Goal: Find specific fact: Find specific fact

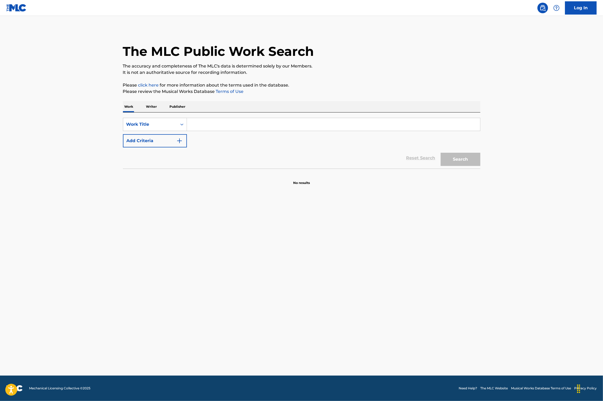
click at [194, 125] on input "Search Form" at bounding box center [333, 124] width 293 height 13
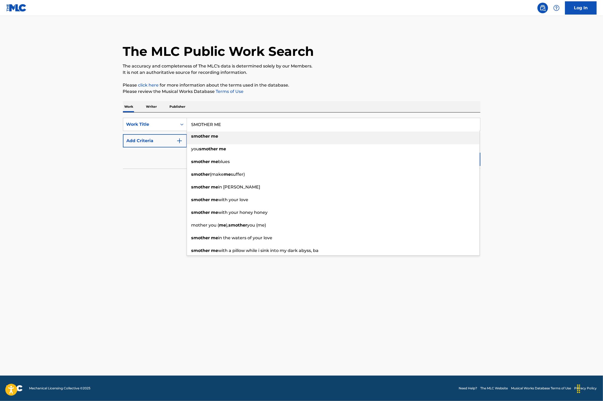
click at [196, 137] on strong "smother" at bounding box center [201, 136] width 19 height 5
type input "smother me"
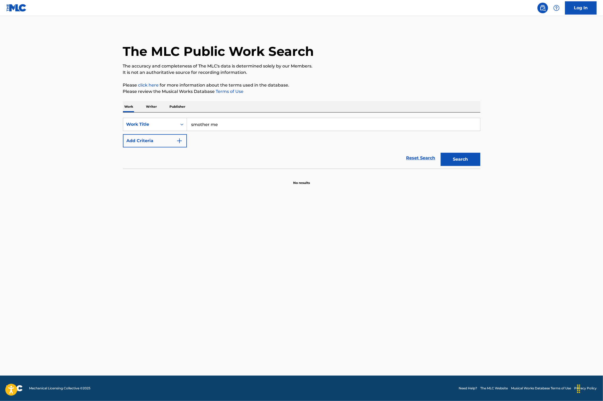
click at [174, 141] on button "Add Criteria" at bounding box center [155, 140] width 64 height 13
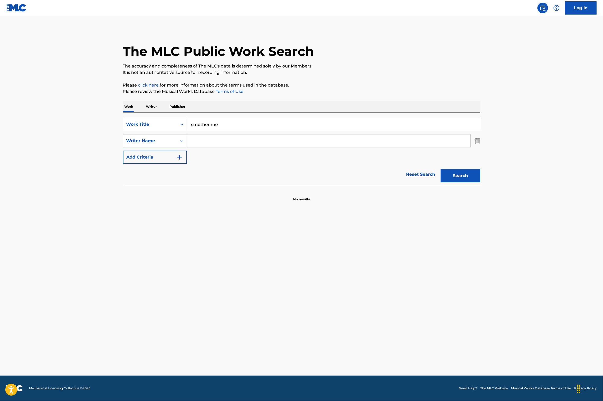
click at [191, 140] on input "Search Form" at bounding box center [329, 140] width 284 height 13
type input "UYLEMAN"
click at [319, 170] on div "Reset Search Search" at bounding box center [302, 174] width 358 height 21
click at [460, 179] on button "Search" at bounding box center [461, 175] width 40 height 13
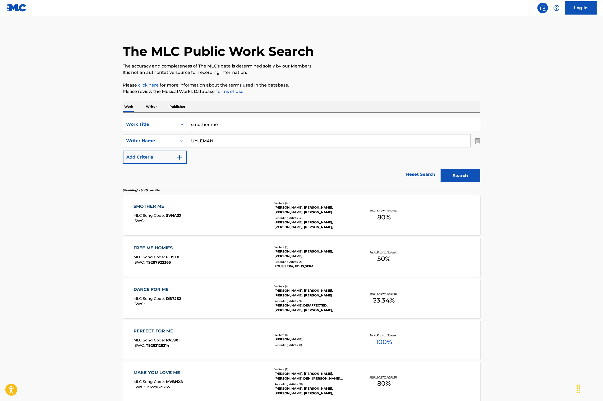
click at [230, 206] on div "SMOTHER ME MLC Song Code : SVHA3J ISWC :" at bounding box center [202, 215] width 136 height 24
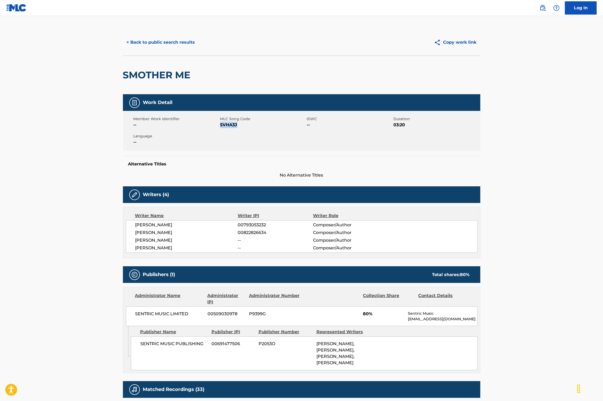
drag, startPoint x: 249, startPoint y: 129, endPoint x: 220, endPoint y: 127, distance: 29.1
click at [220, 127] on div "Member Work Identifier -- MLC Song Code SVHA3J ISWC -- Duration 03:20 Language …" at bounding box center [302, 131] width 358 height 40
copy span "SVHA3J"
